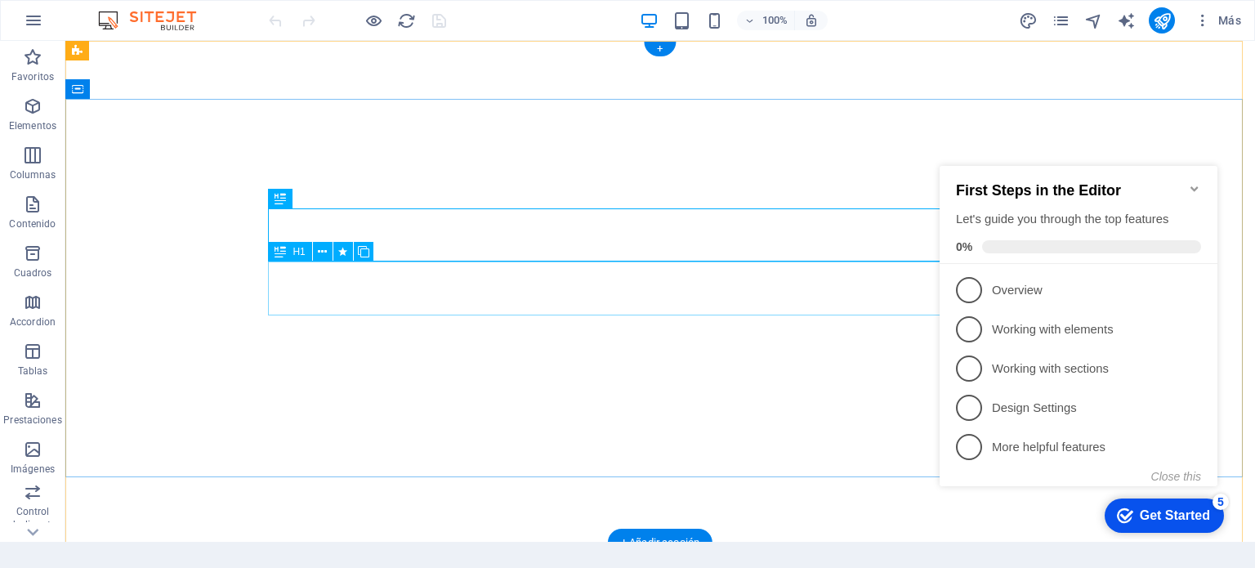
click at [1188, 185] on icon "Minimize checklist" at bounding box center [1194, 188] width 13 height 13
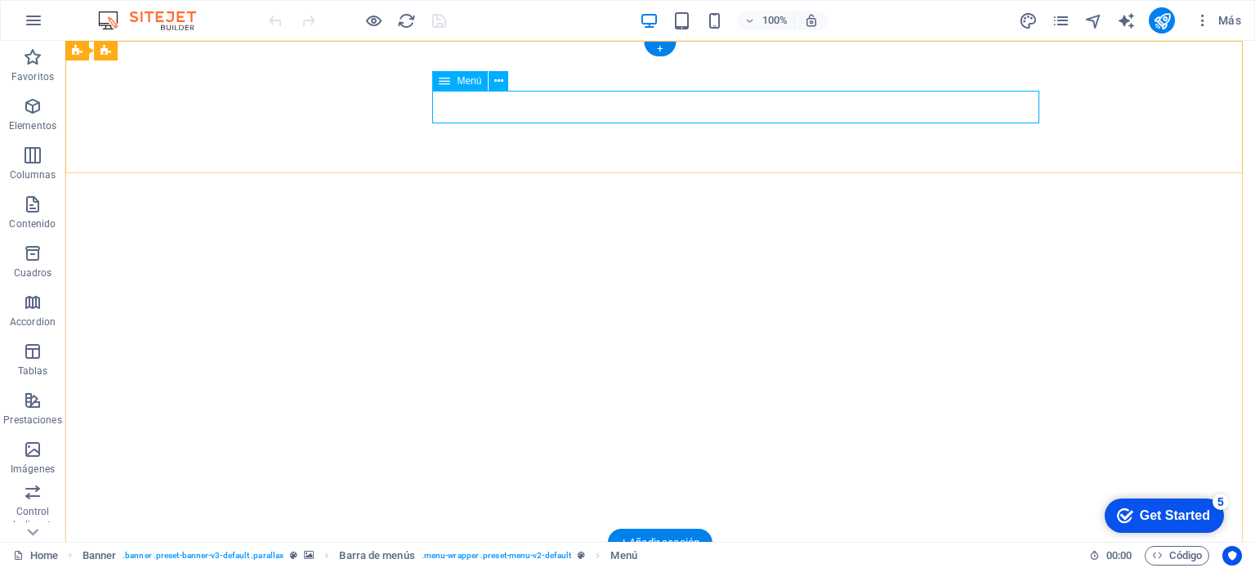
select select "primary"
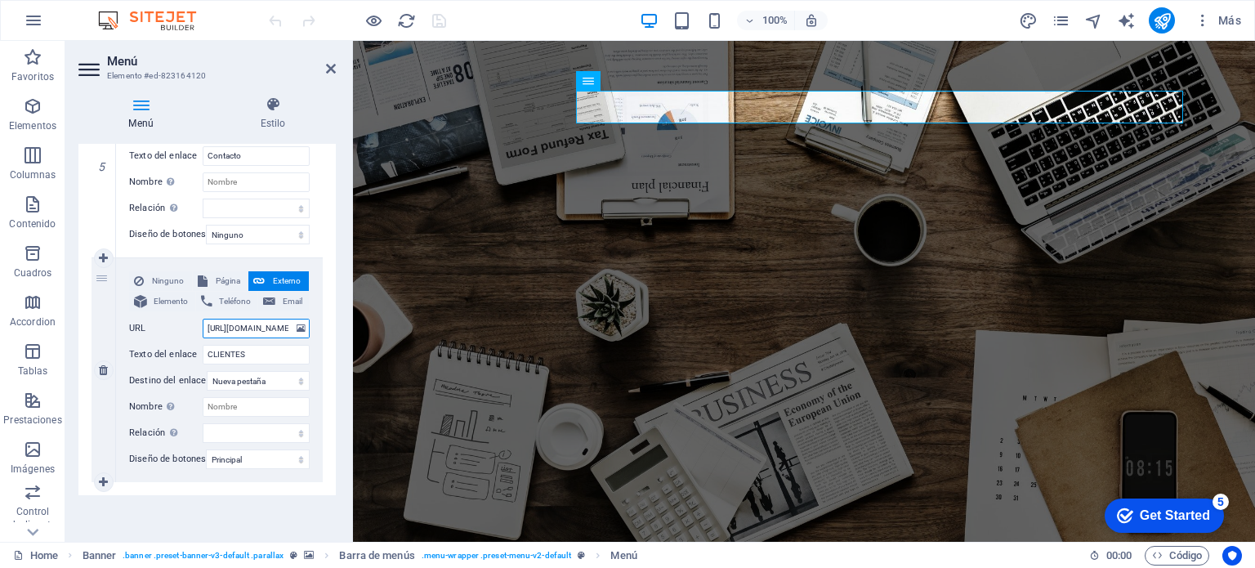
click at [263, 319] on input "[URL][DOMAIN_NAME]" at bounding box center [256, 329] width 107 height 20
type input "[URL][DOMAIN_NAME]"
select select
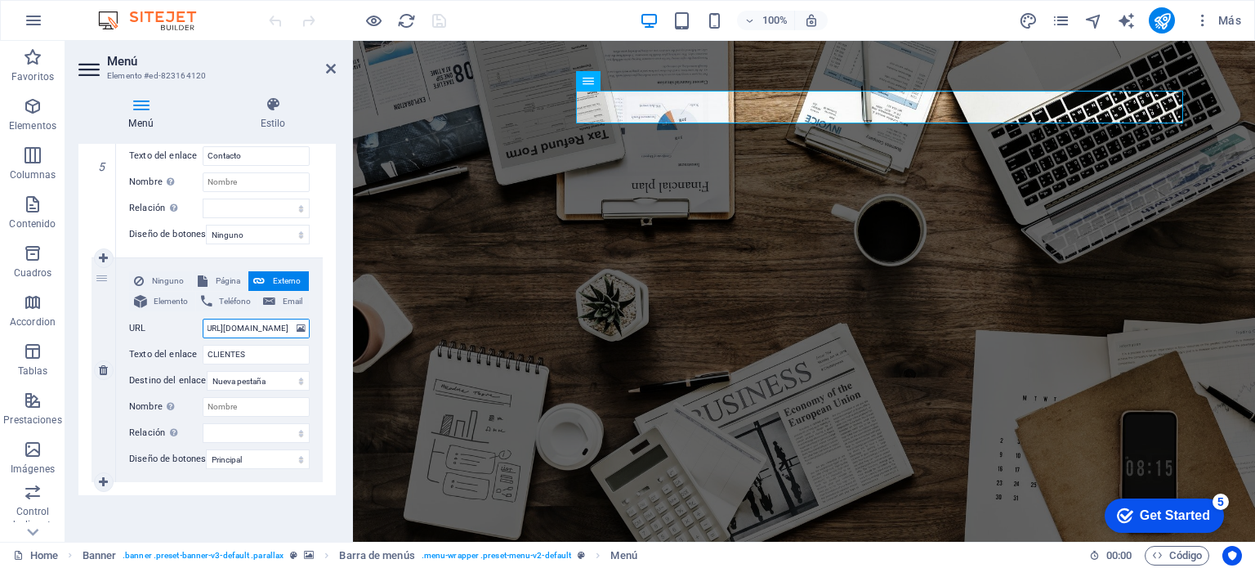
select select
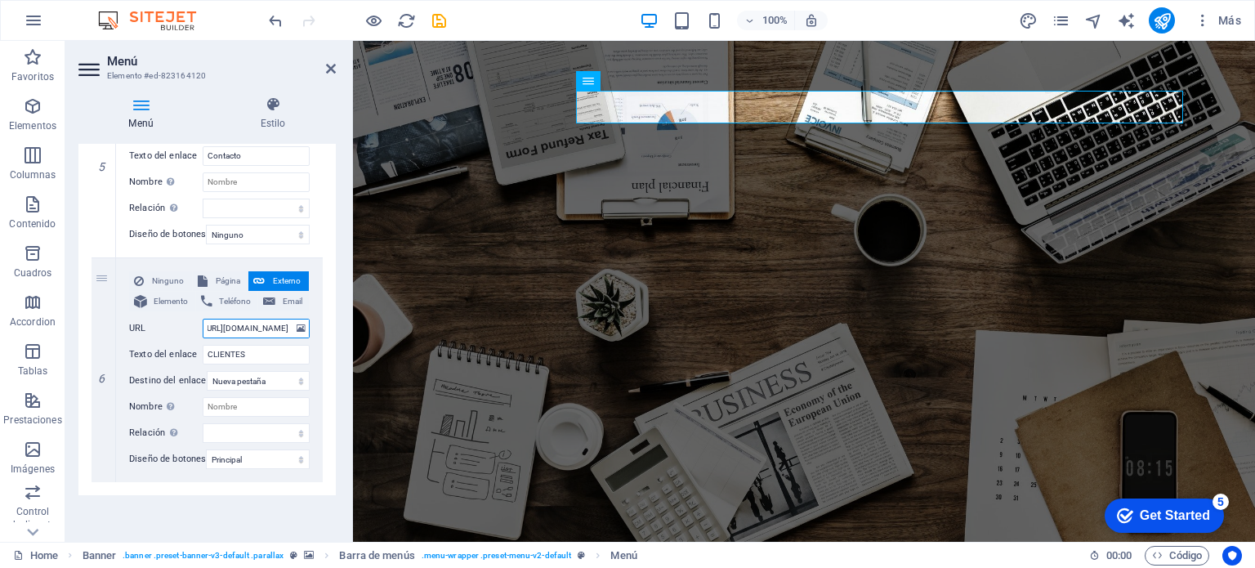
type input "[URL][DOMAIN_NAME]"
click at [209, 64] on h2 "Menú" at bounding box center [221, 61] width 229 height 15
click at [238, 397] on input "Nombre Una descripción adicional del enlace no debería ser igual al texto del e…" at bounding box center [256, 407] width 107 height 20
click at [249, 319] on input "[URL][DOMAIN_NAME]" at bounding box center [256, 329] width 107 height 20
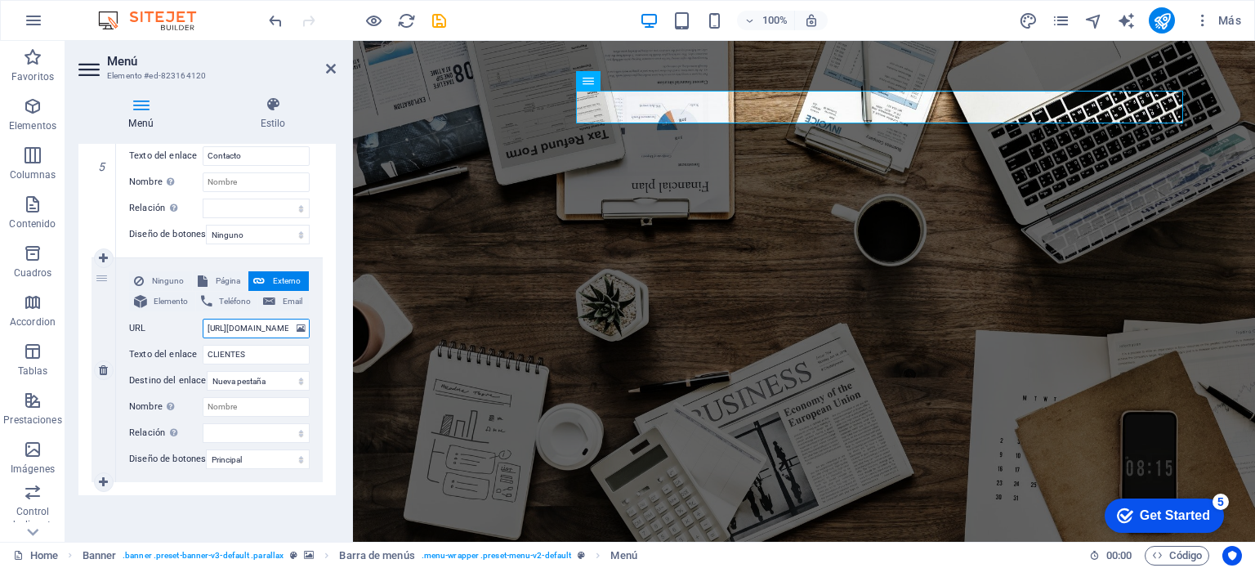
scroll to position [0, 75]
click at [216, 520] on div "Menú Automático Personalizado Crear elementos de menú personalizados para este …" at bounding box center [206, 336] width 257 height 385
